Goal: Find specific page/section

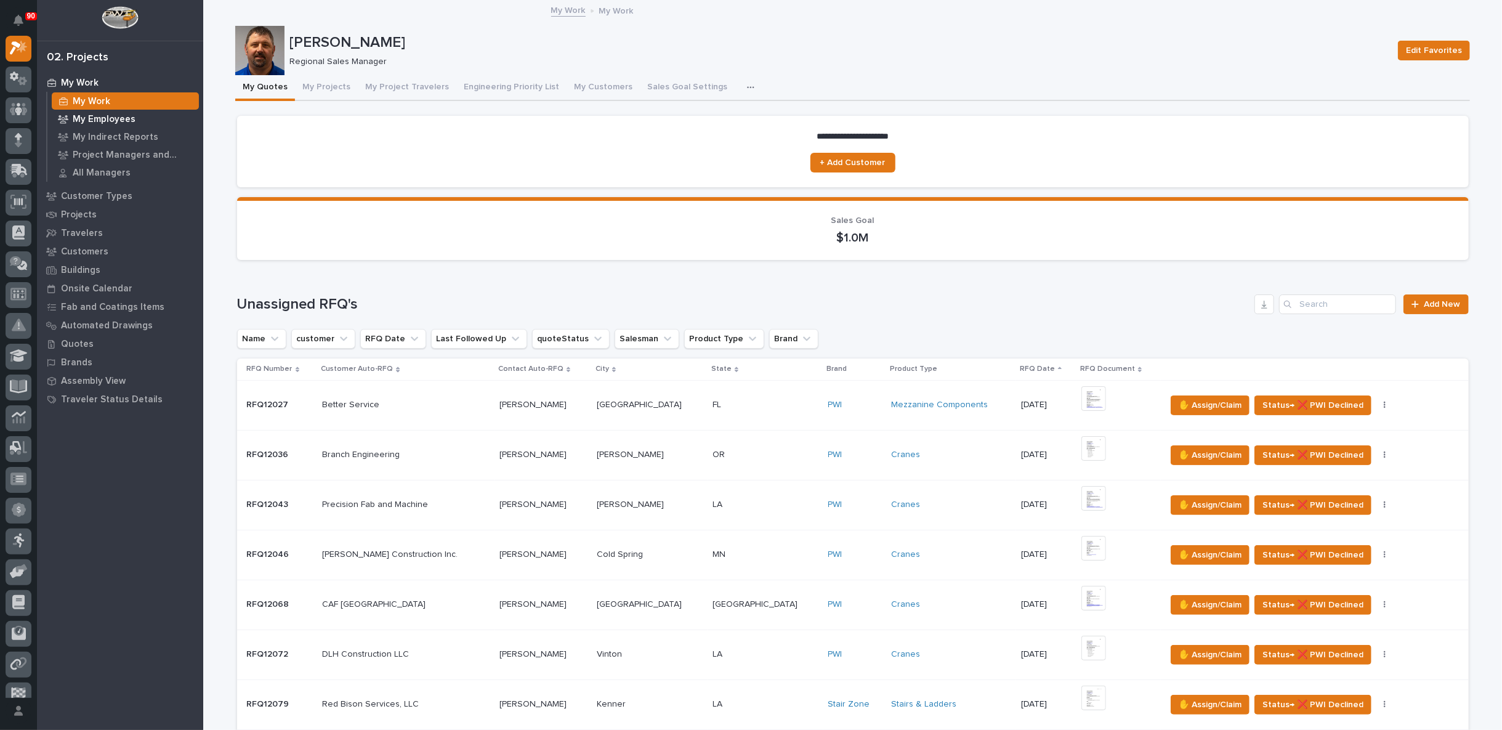
click at [103, 115] on p "My Employees" at bounding box center [104, 119] width 63 height 11
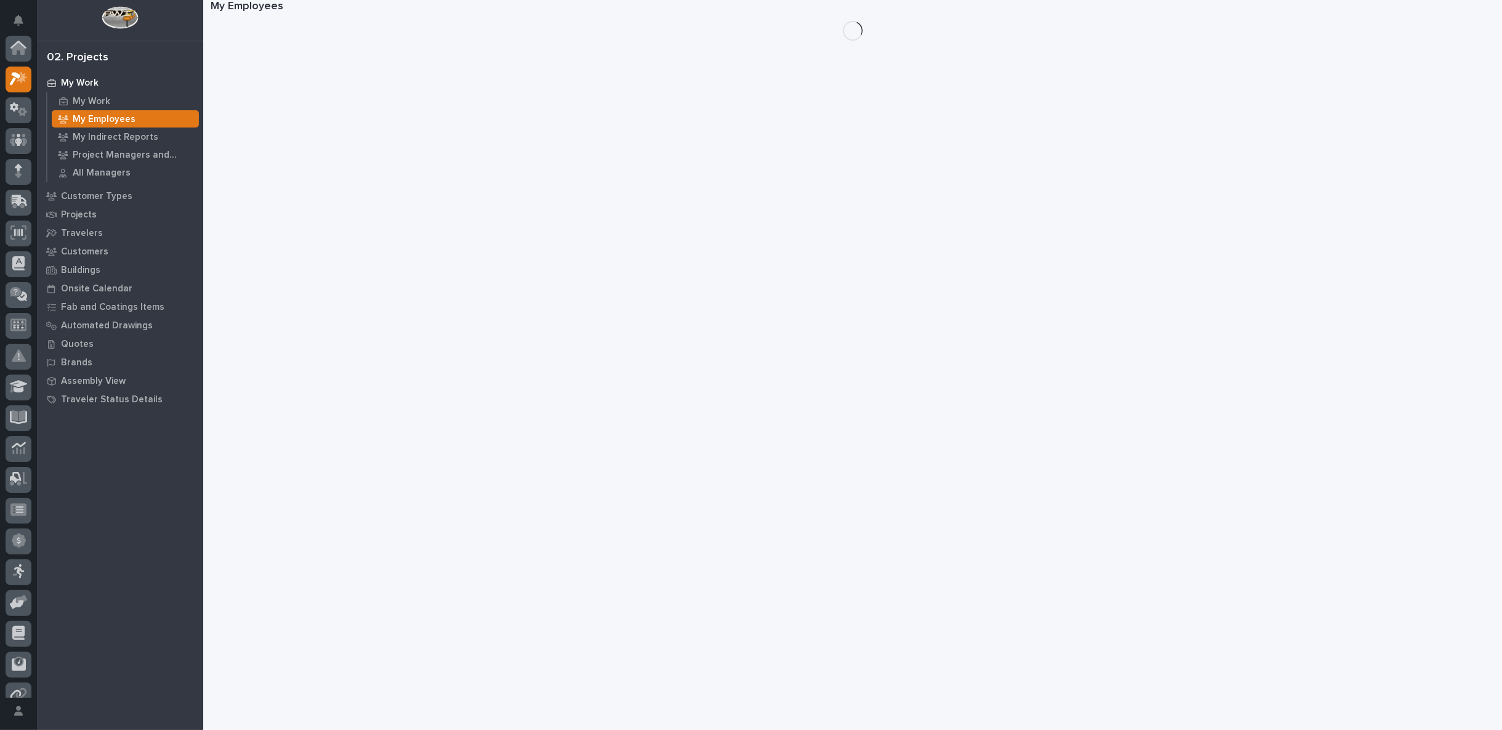
scroll to position [31, 0]
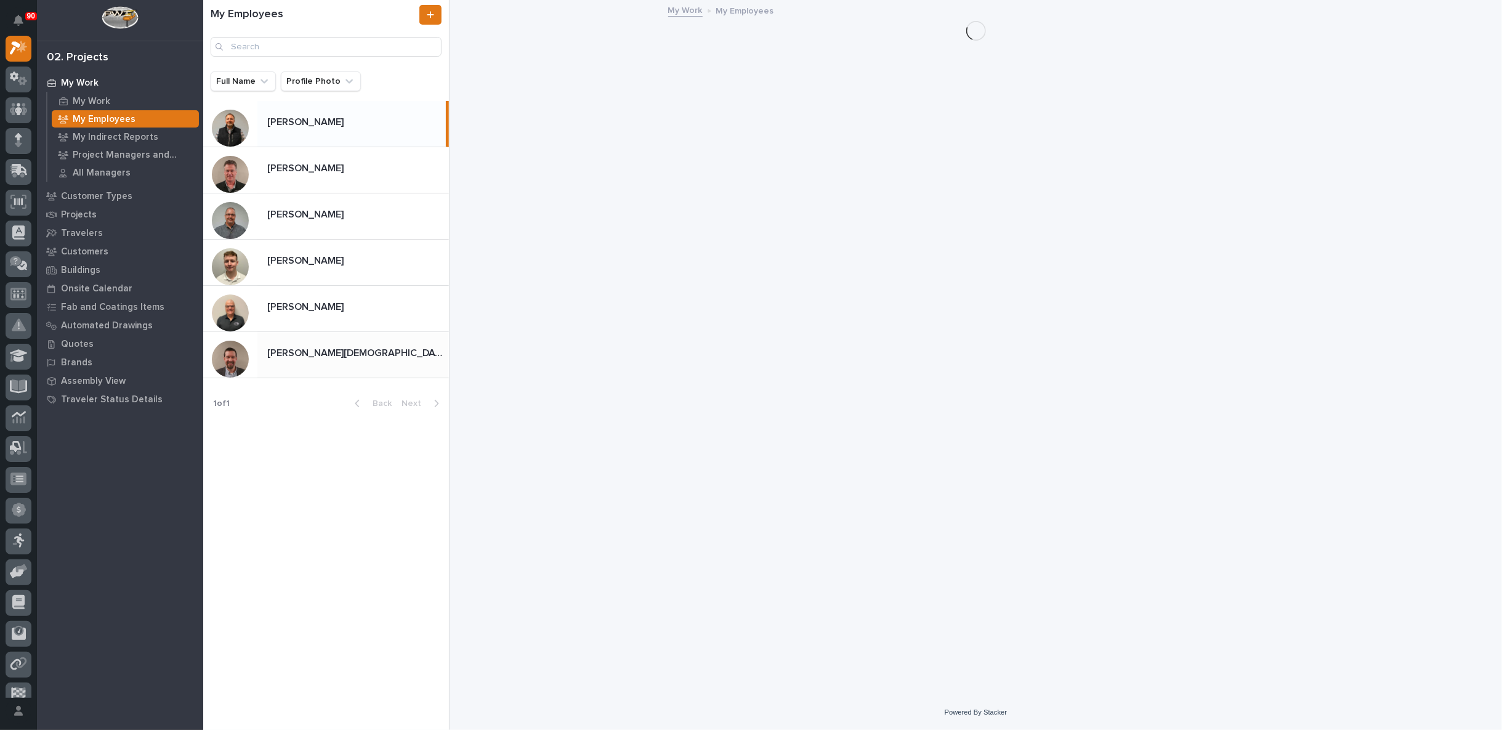
click at [304, 353] on p "[PERSON_NAME][DEMOGRAPHIC_DATA]" at bounding box center [356, 352] width 179 height 14
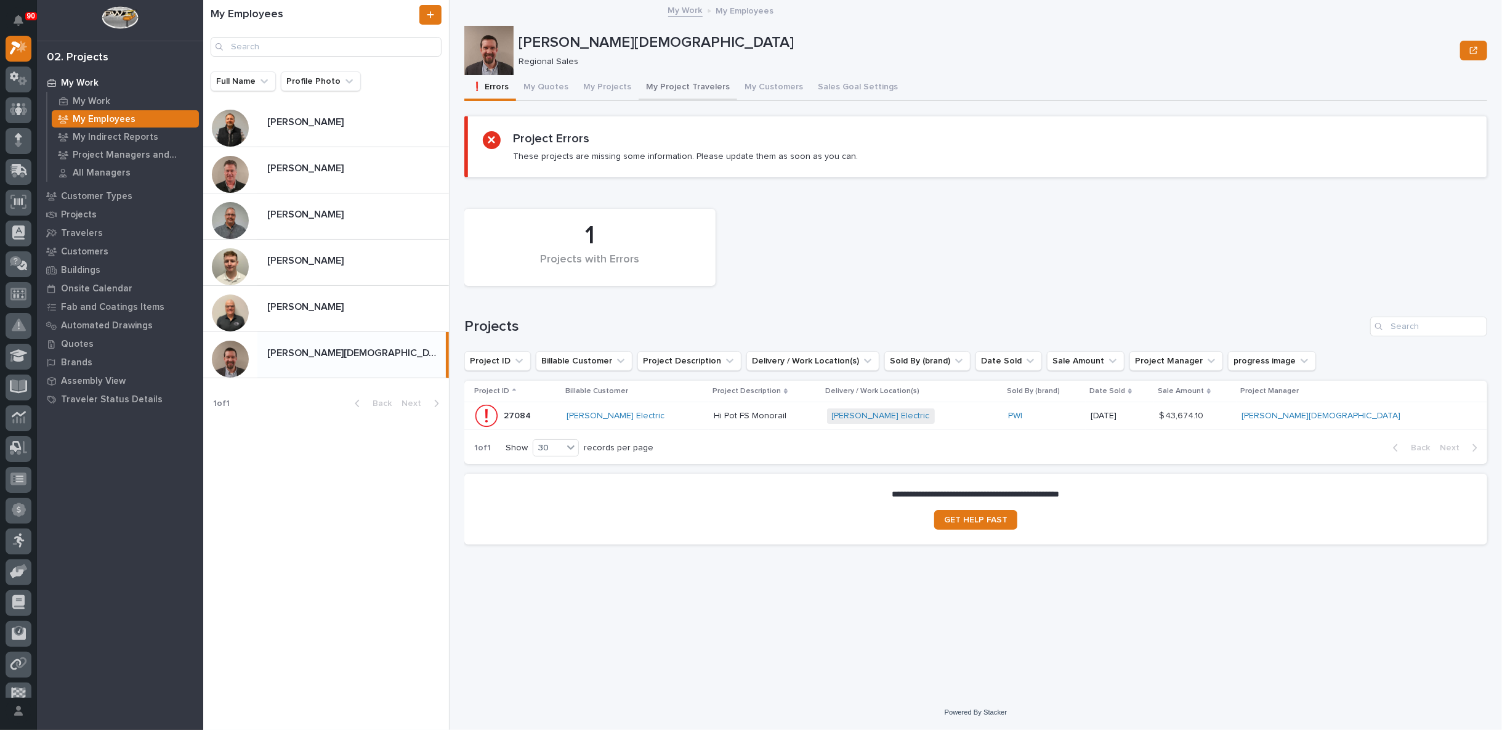
click at [690, 85] on button "My Project Travelers" at bounding box center [688, 88] width 99 height 26
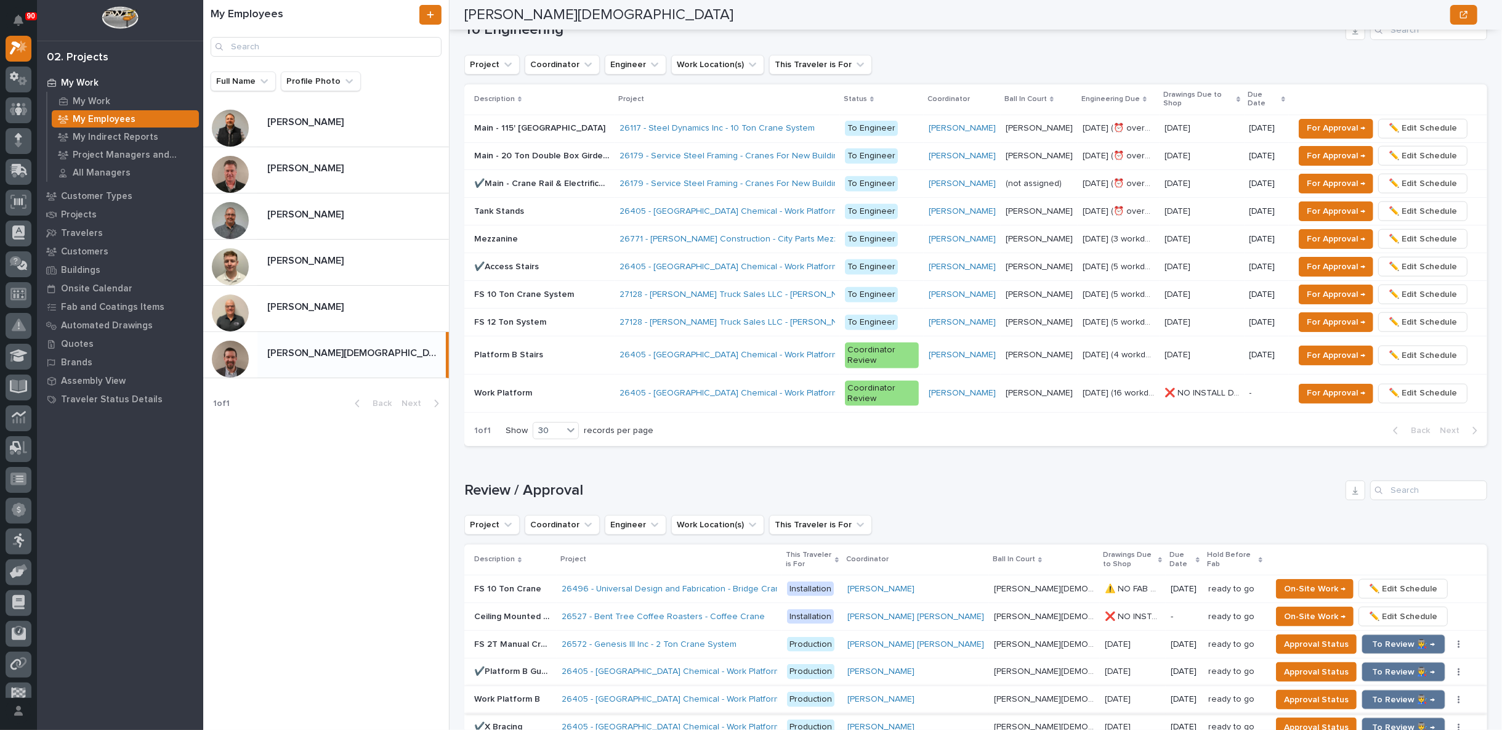
scroll to position [753, 0]
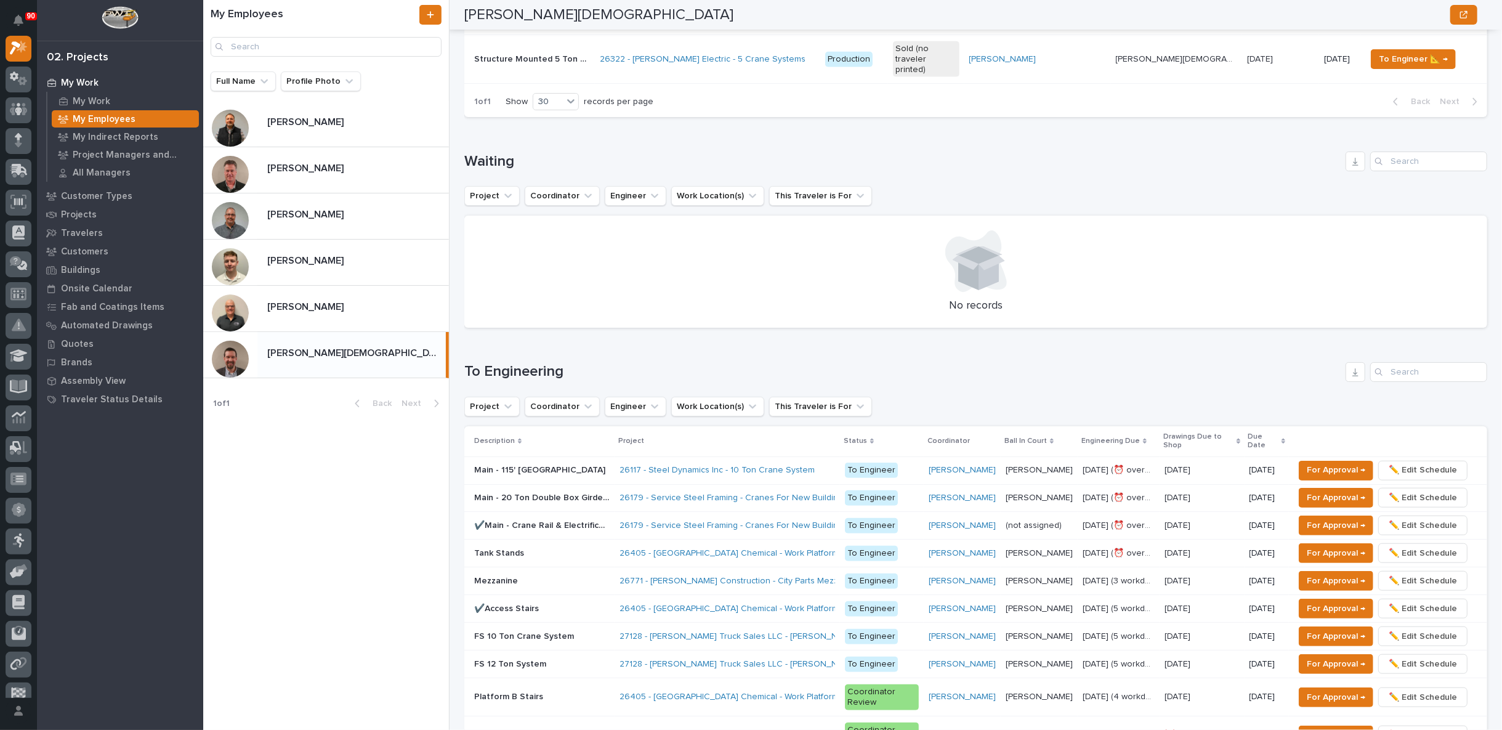
click at [575, 604] on p at bounding box center [542, 609] width 136 height 10
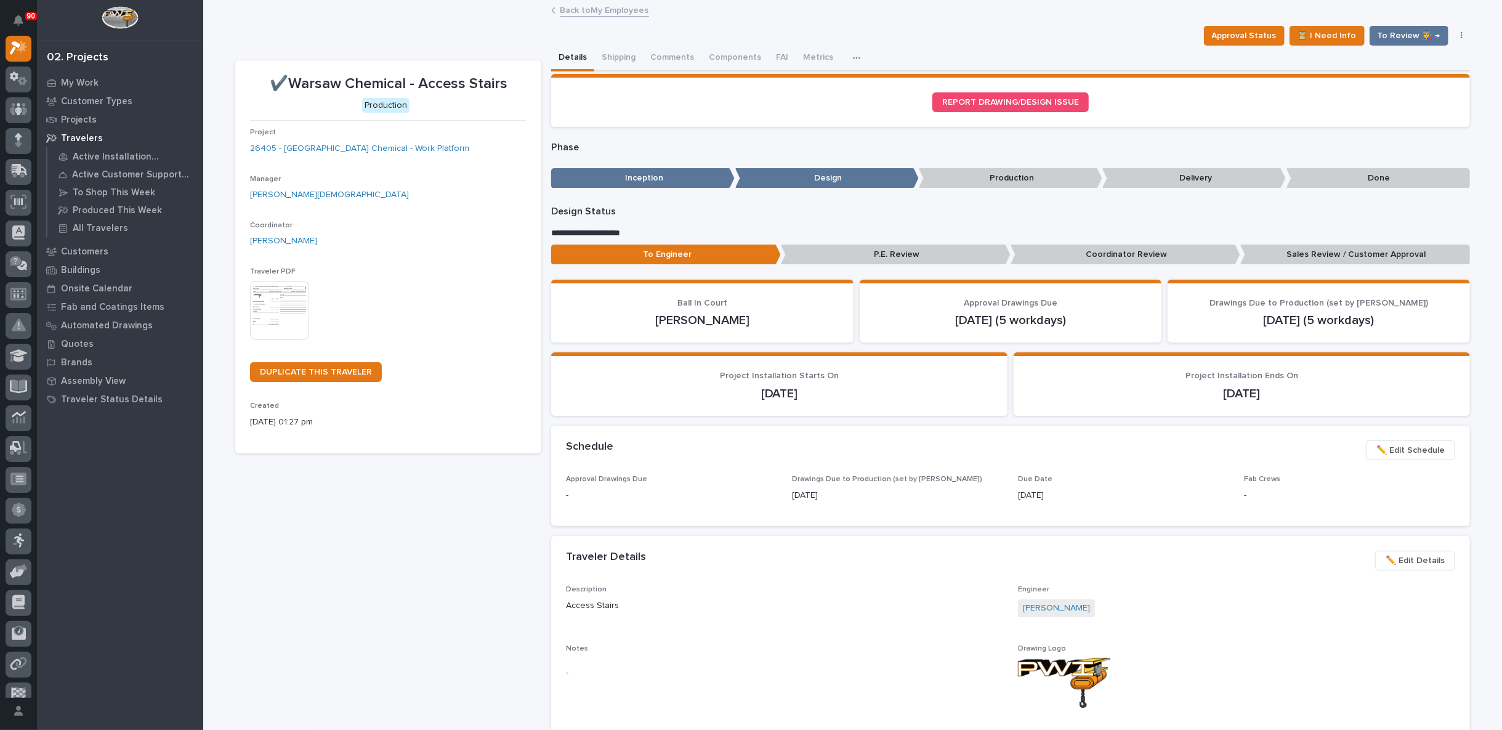
click at [602, 9] on link "Back to My Employees" at bounding box center [605, 9] width 89 height 14
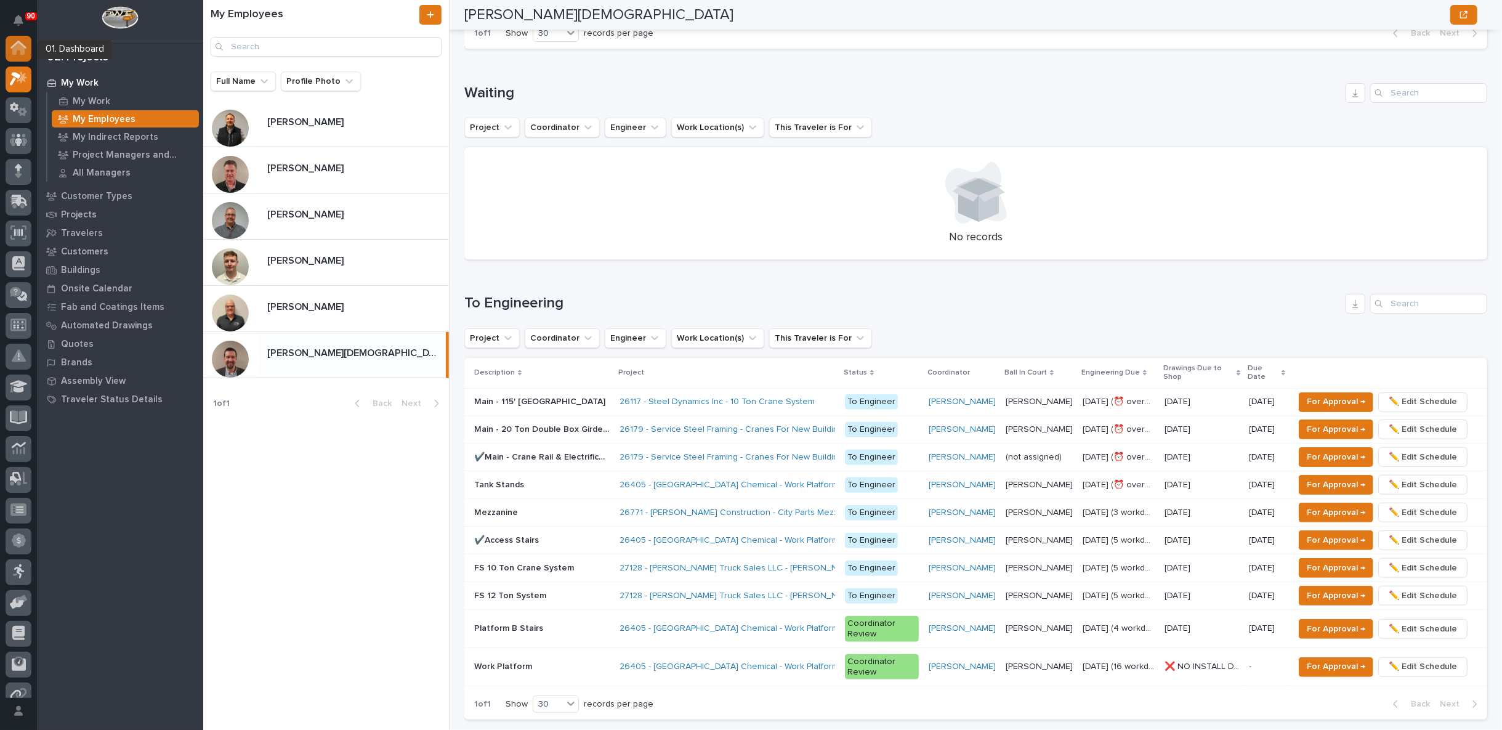
click at [18, 46] on icon at bounding box center [18, 49] width 12 height 12
